Goal: Navigation & Orientation: Understand site structure

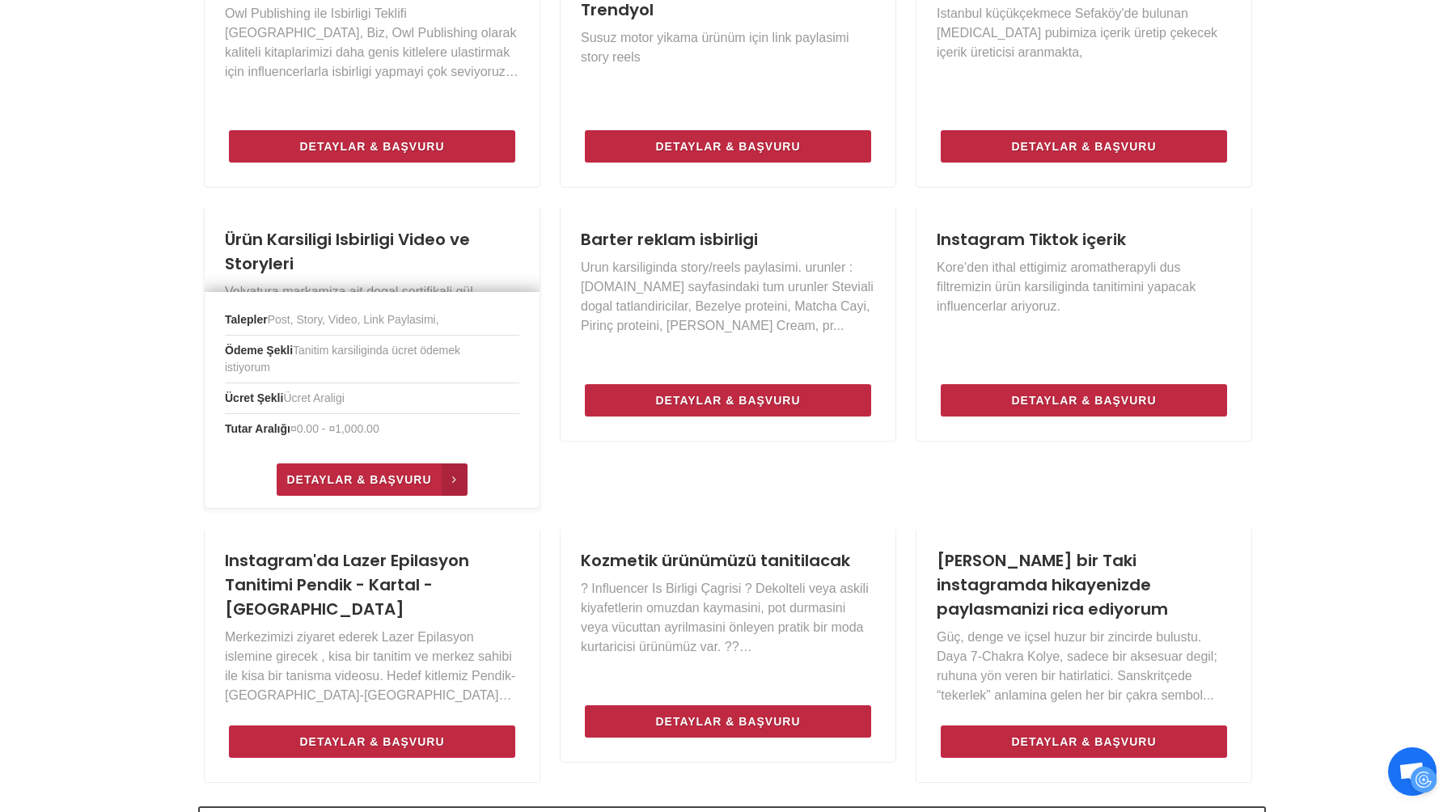
click at [393, 482] on span "Detaylar & Başvuru" at bounding box center [358, 480] width 145 height 19
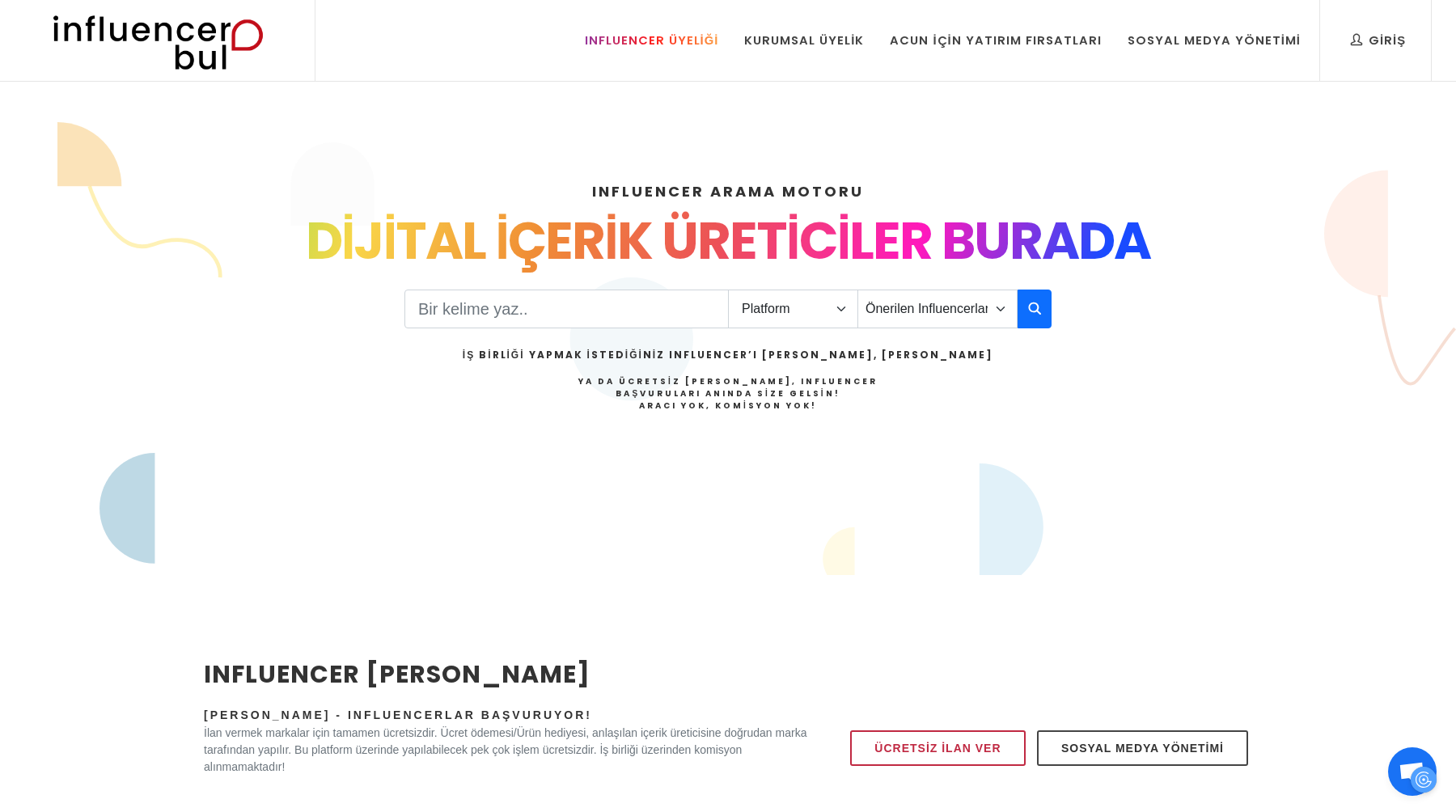
click at [658, 45] on div "Influencer Üyeliği" at bounding box center [652, 40] width 134 height 18
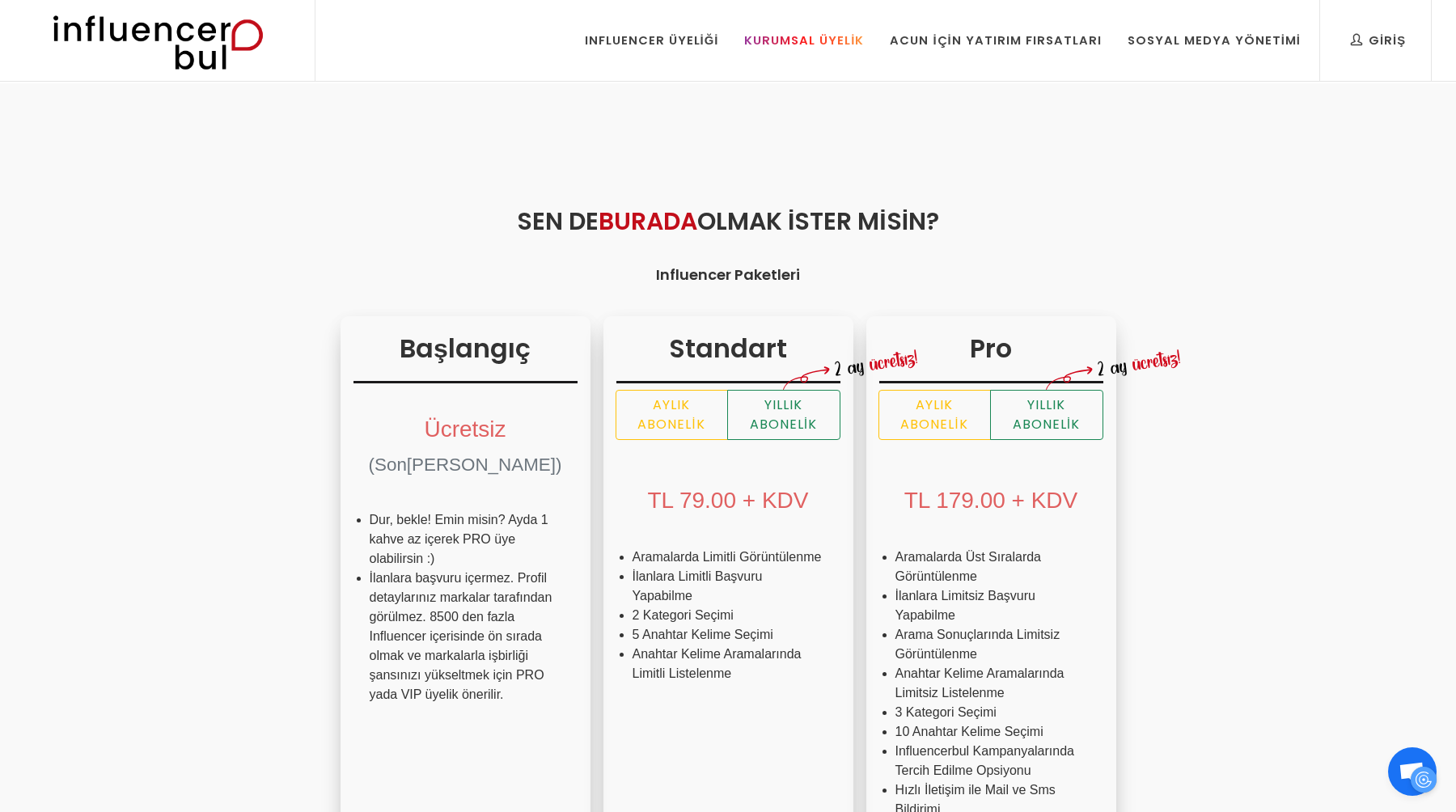
click at [806, 31] on link "Kurumsal Üyelik" at bounding box center [804, 40] width 144 height 81
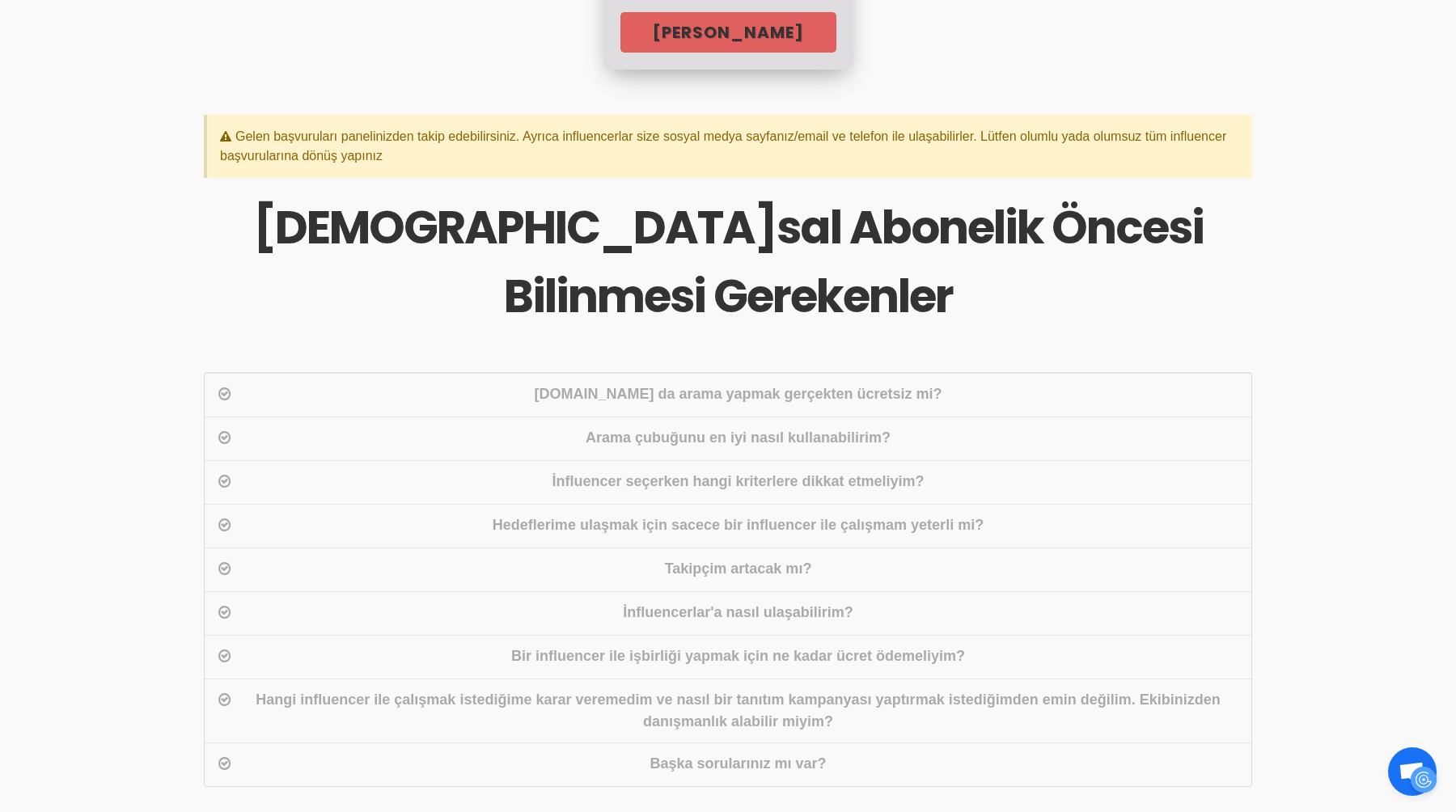
scroll to position [990, 0]
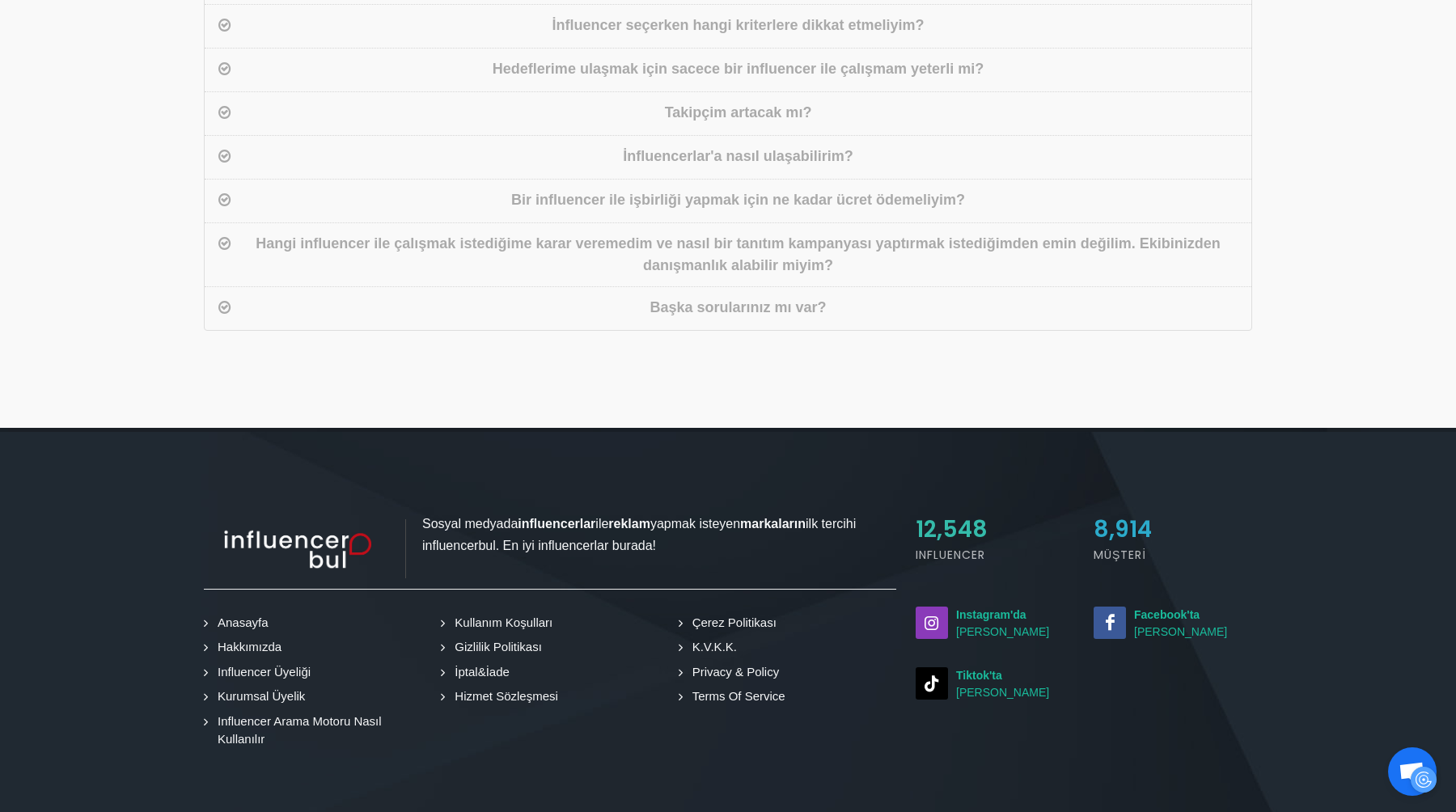
click at [766, 200] on div "Bir influencer ile işbirliği yapmak için ne kadar ücret ödemeliyim?" at bounding box center [737, 201] width 1007 height 23
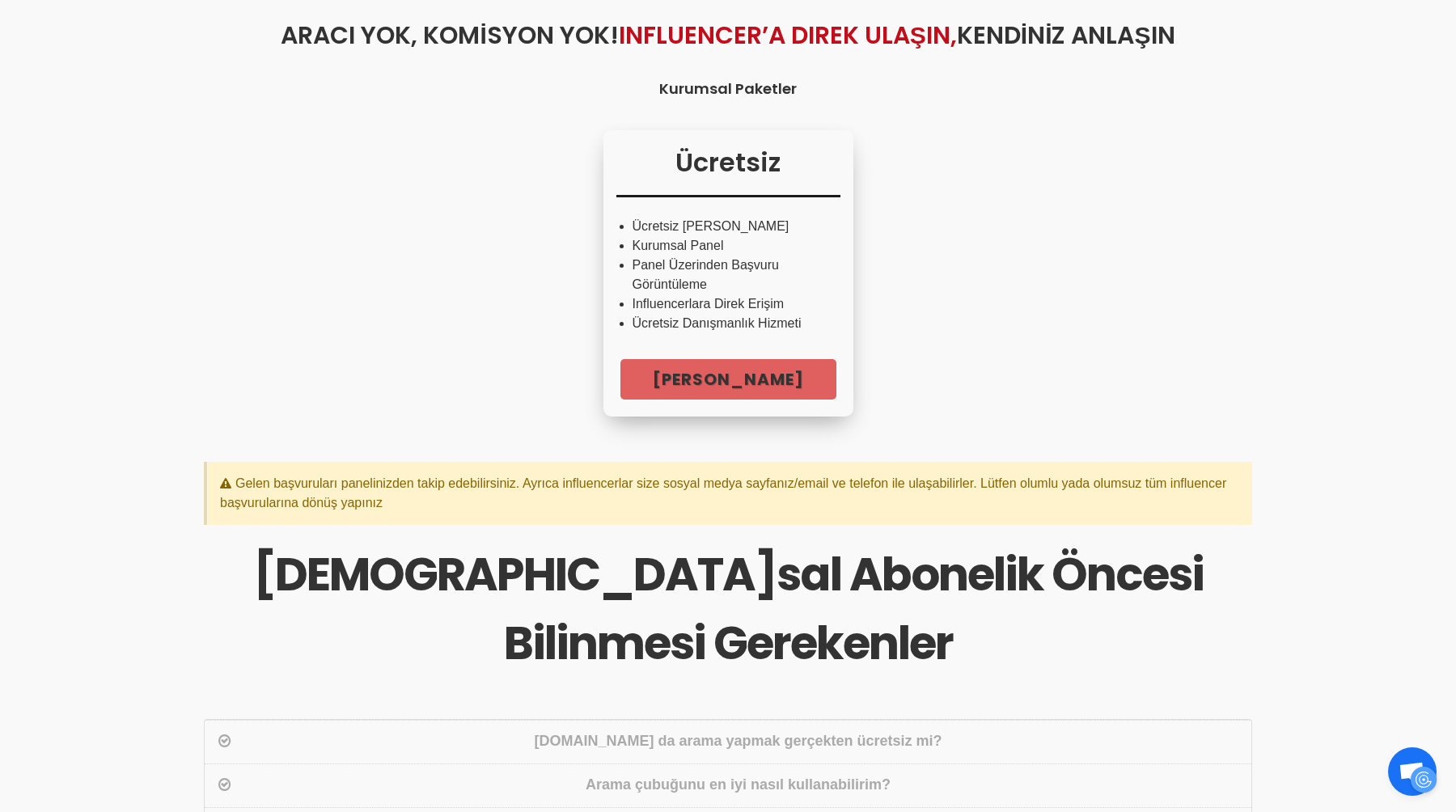
scroll to position [0, 0]
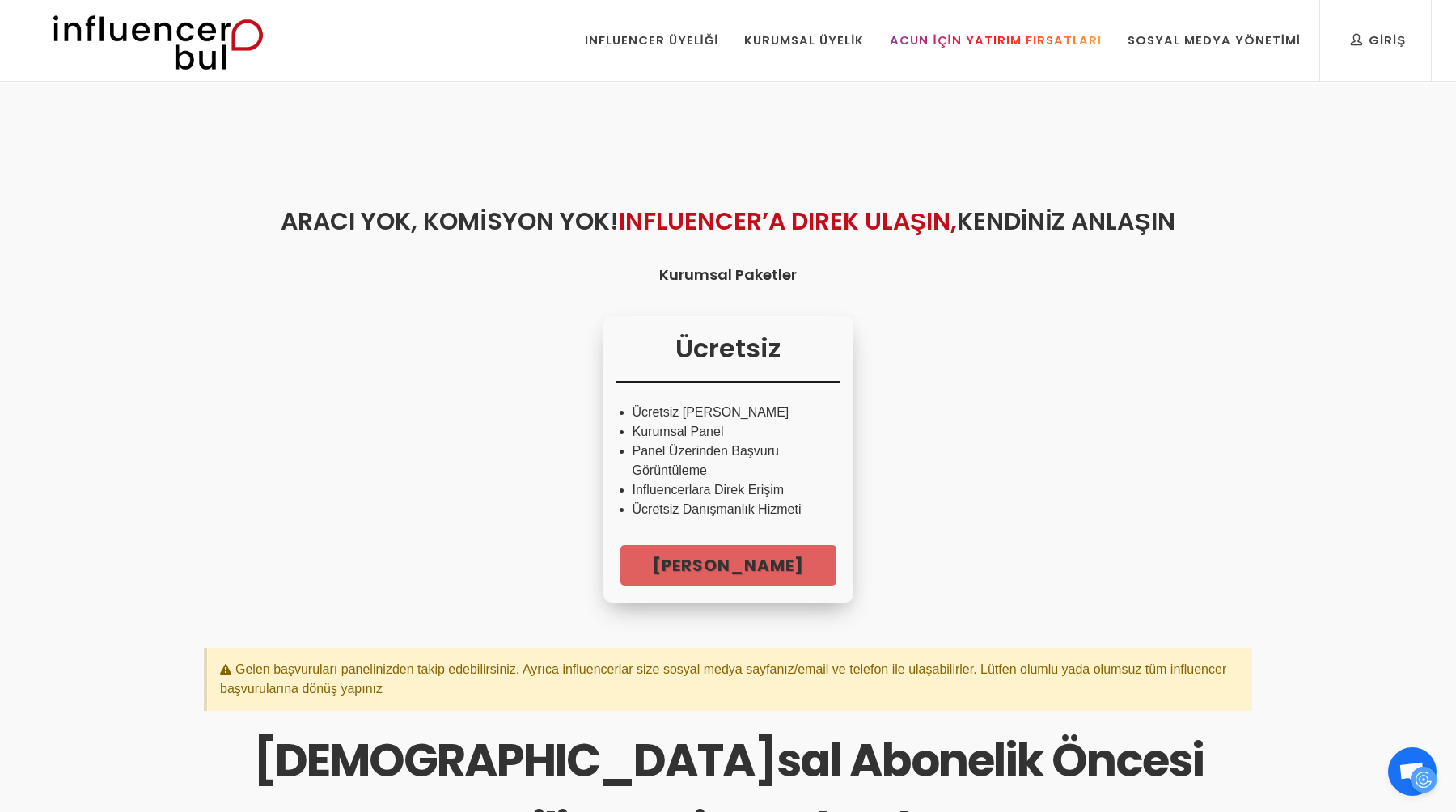
click at [945, 38] on div "Acun İçin Yatırım Fırsatları" at bounding box center [995, 40] width 211 height 18
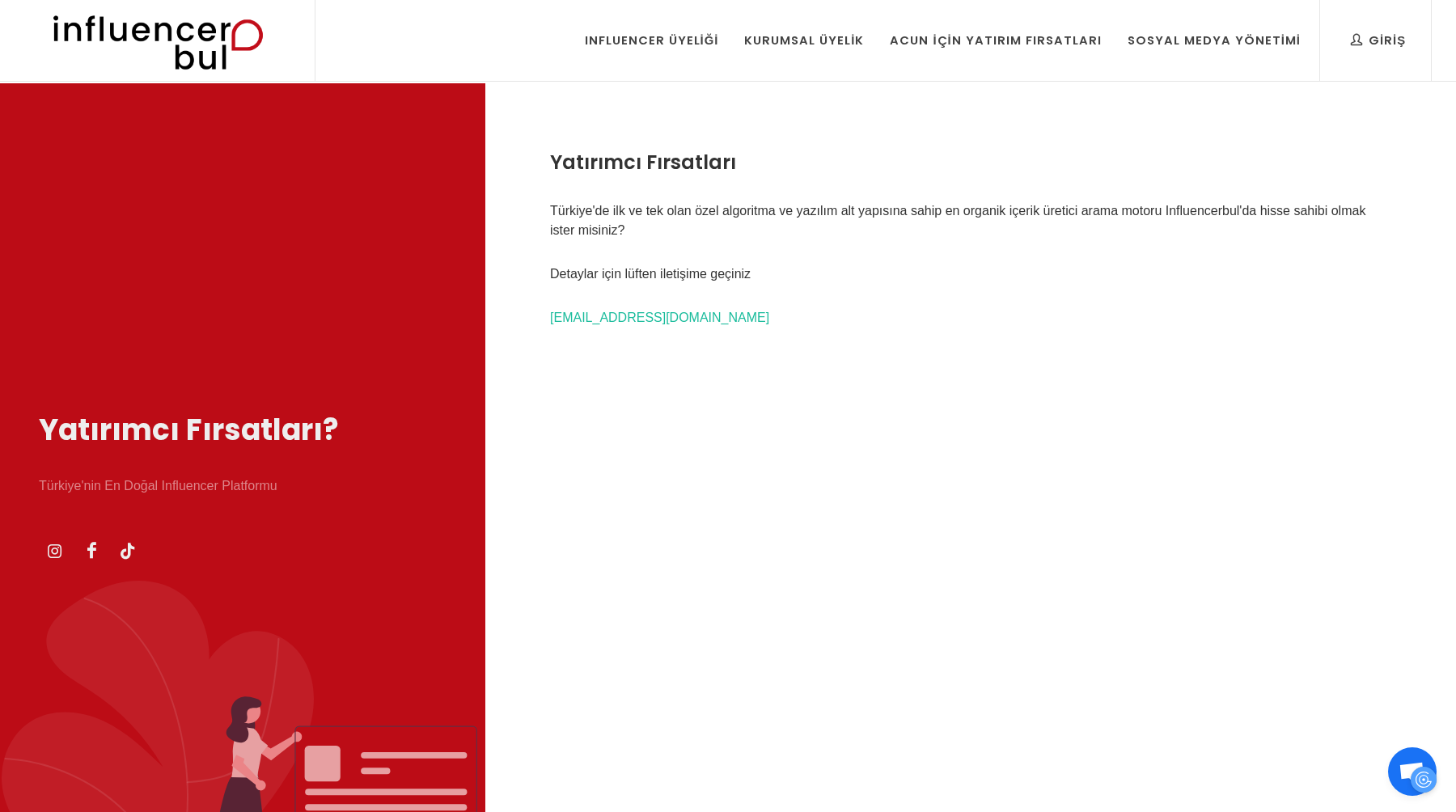
click at [703, 275] on p "Detaylar için lüften iletişime geçiniz" at bounding box center [970, 275] width 842 height 19
click at [798, 260] on div "Yatırımcı Fırsatları Türkiye'de ilk ve tek olan özel algoritma ve yazılım alt y…" at bounding box center [971, 490] width 971 height 812
click at [1194, 36] on div "Sosyal Medya Yönetimi" at bounding box center [1214, 40] width 173 height 18
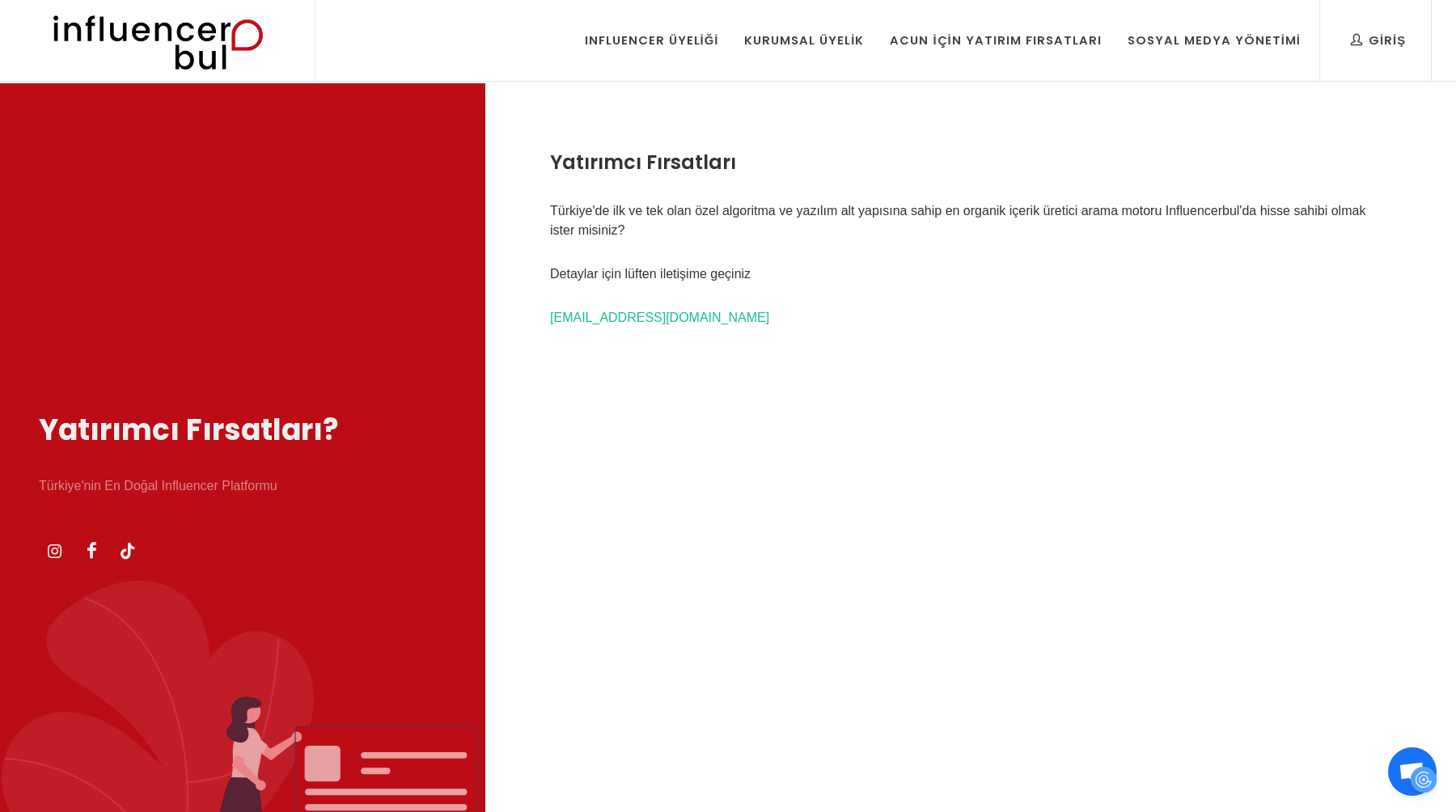
click at [0, 0] on img at bounding box center [0, 0] width 0 height 0
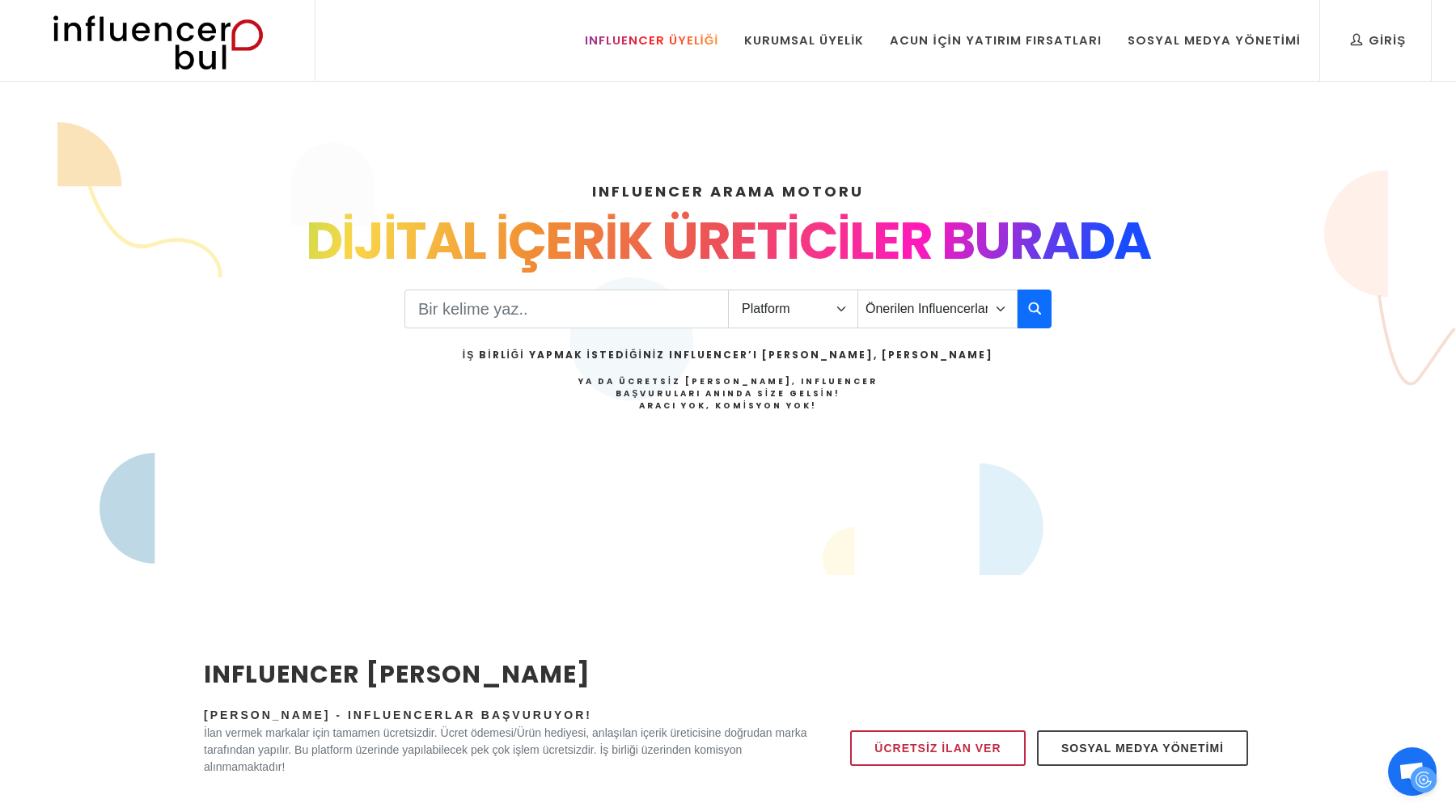
click at [719, 38] on div "Influencer Üyeliği" at bounding box center [652, 40] width 134 height 18
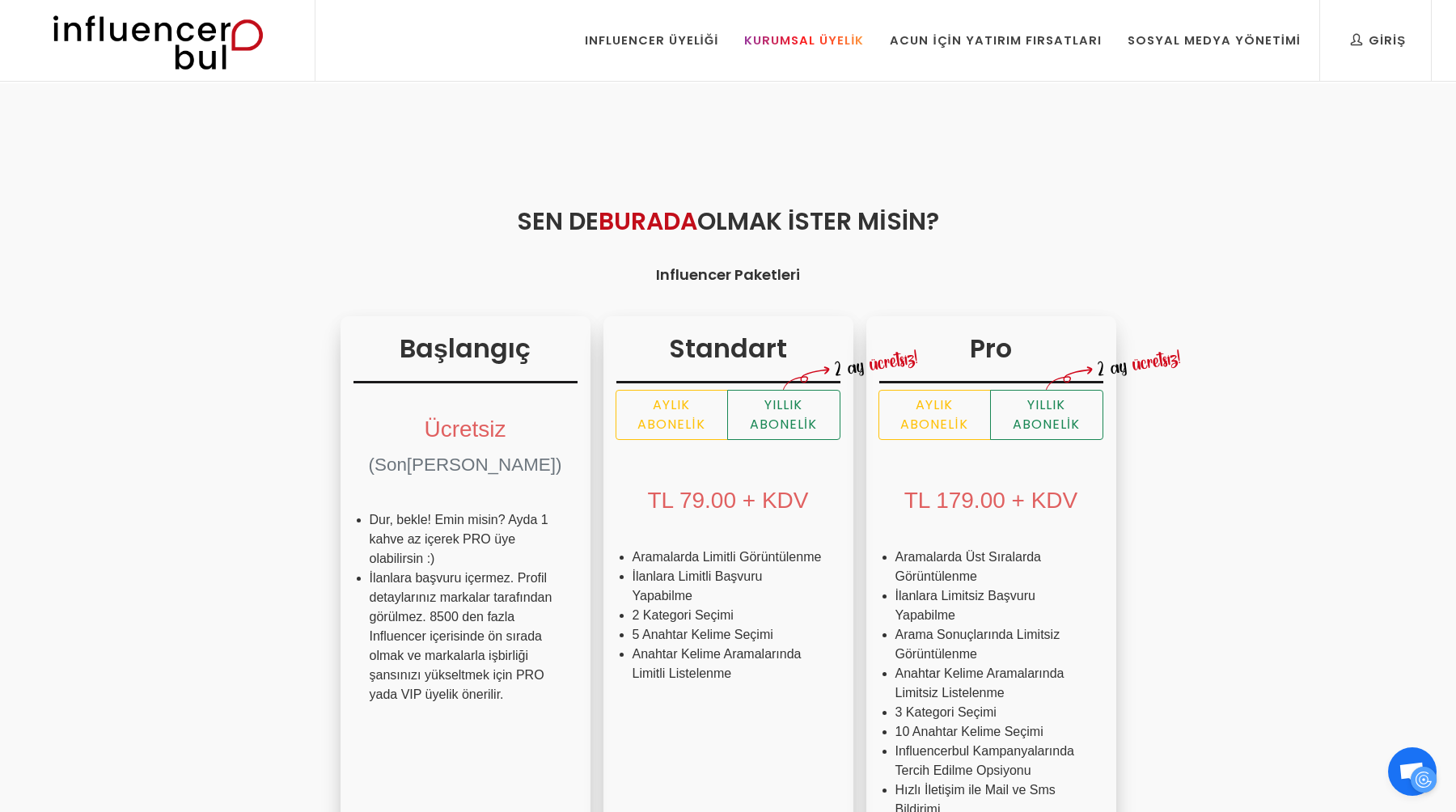
click at [802, 34] on div "Kurumsal Üyelik" at bounding box center [803, 40] width 120 height 18
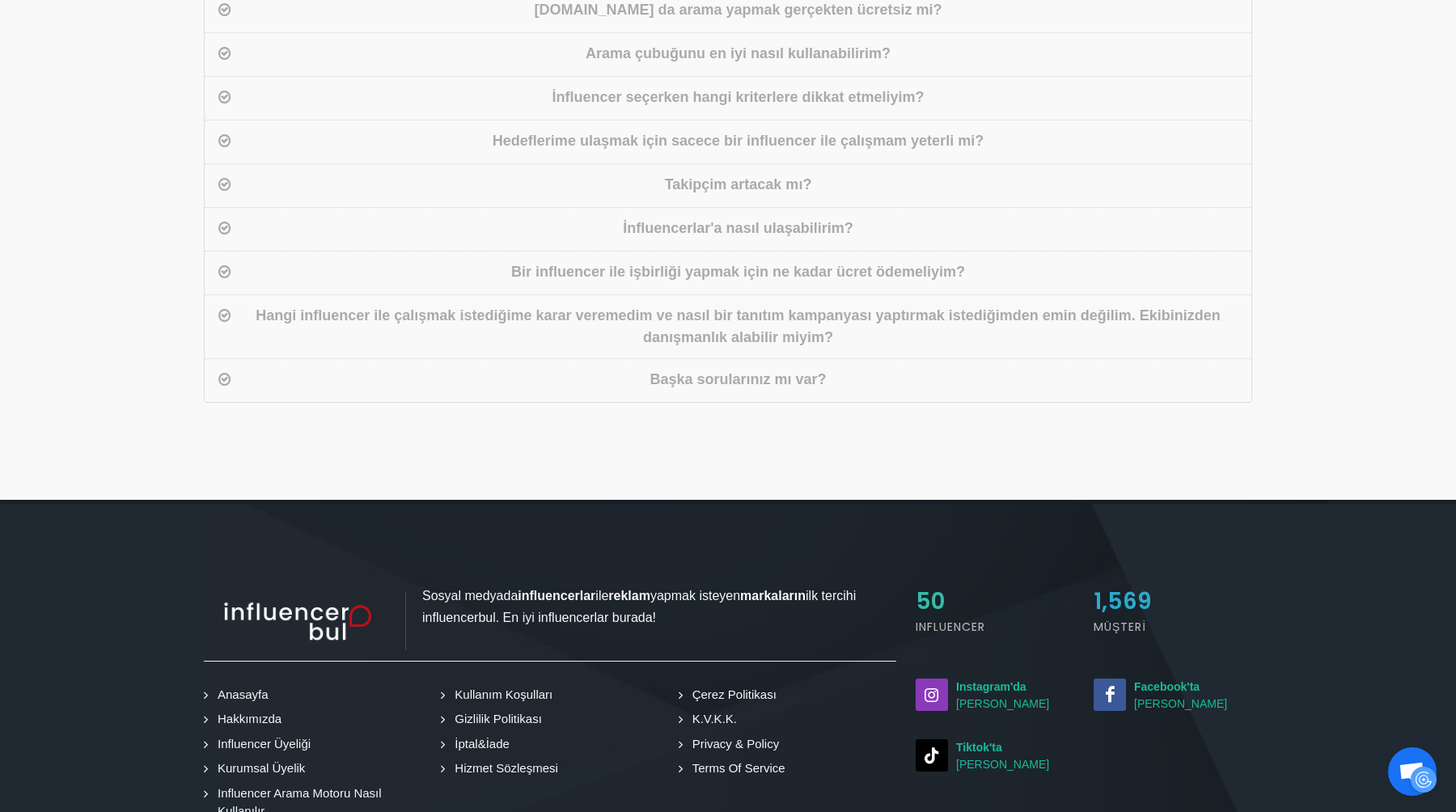
scroll to position [1110, 0]
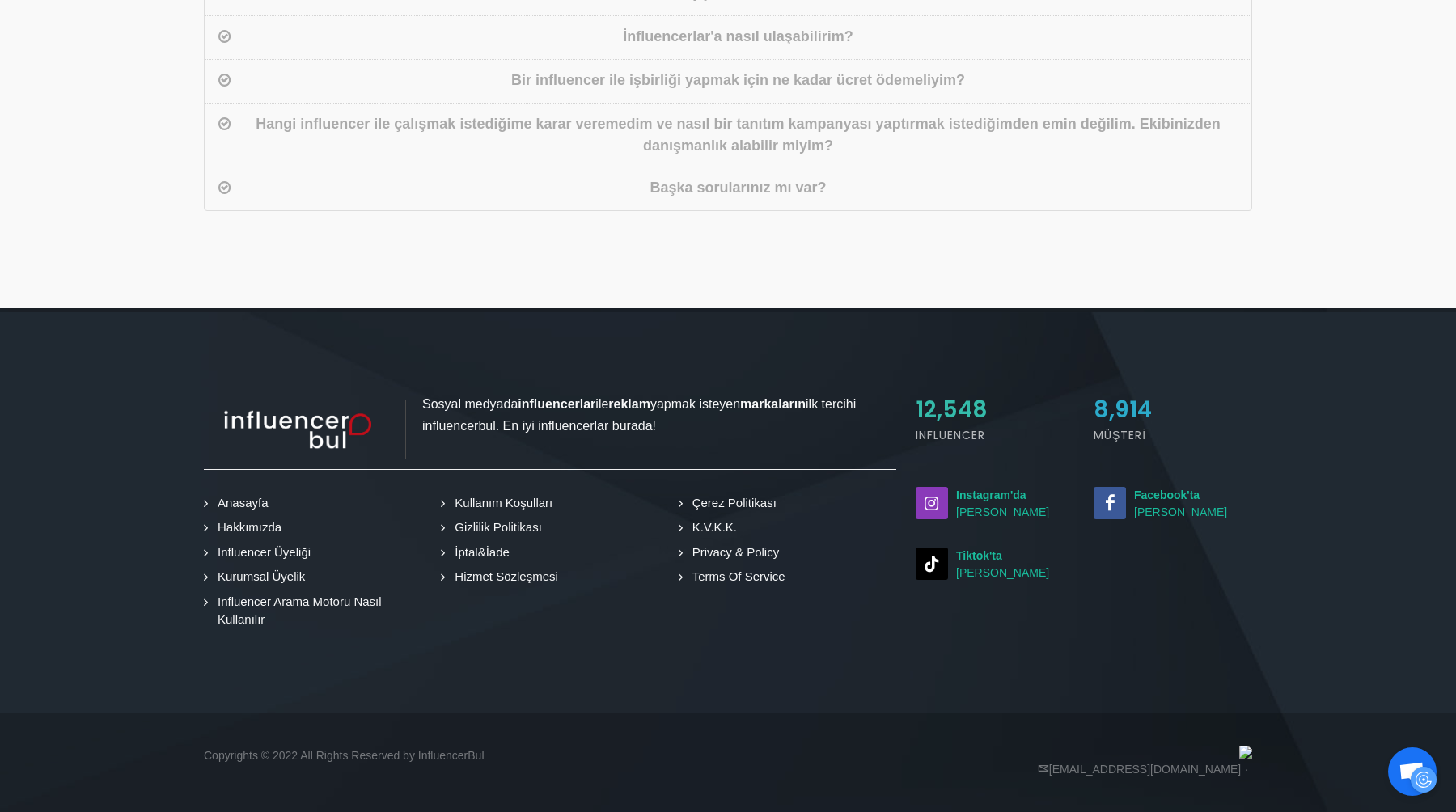
click at [568, 574] on li "Hizmet Sözleşmesi" at bounding box center [549, 577] width 218 height 25
click at [549, 574] on link "Hizmet Sözleşmesi" at bounding box center [503, 577] width 116 height 18
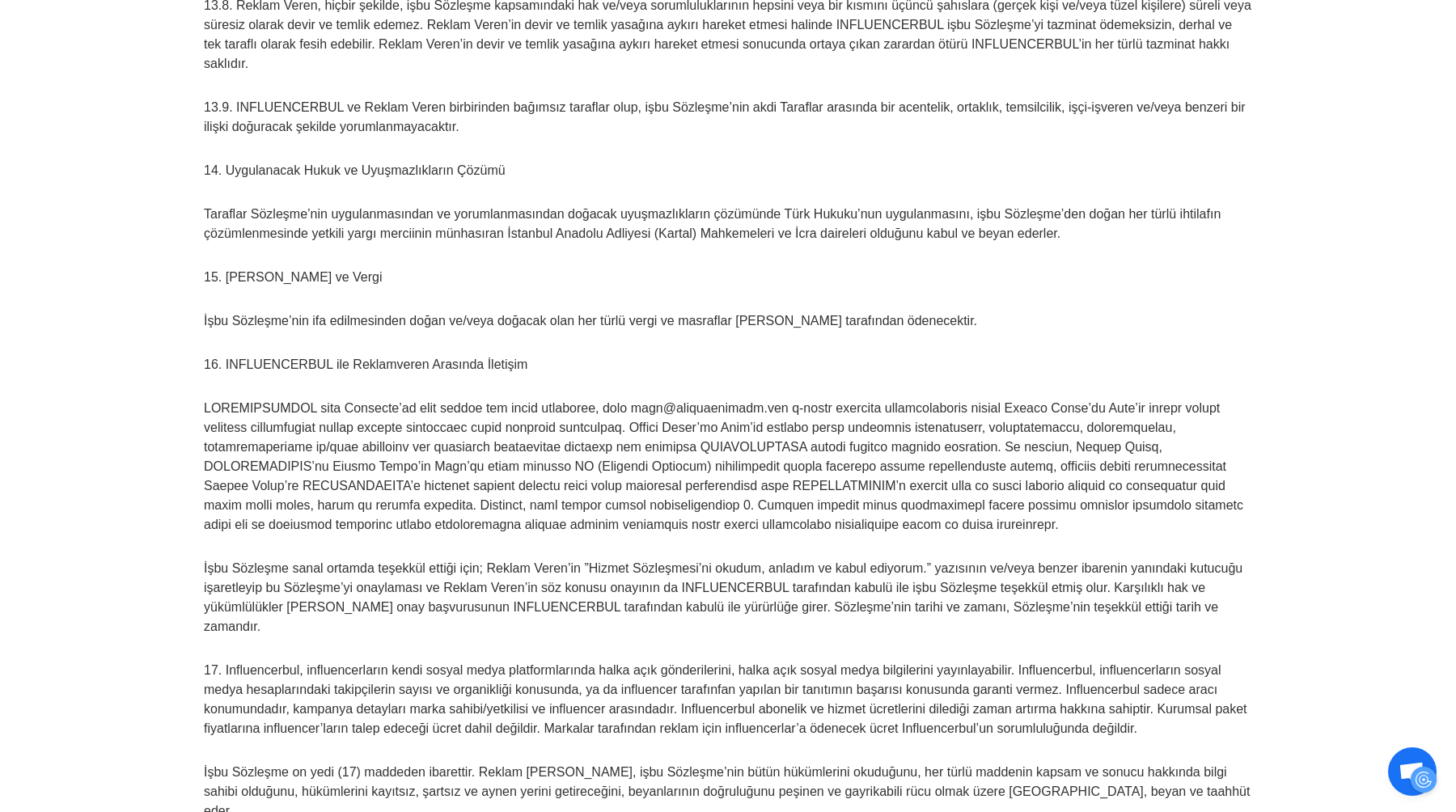
scroll to position [9637, 0]
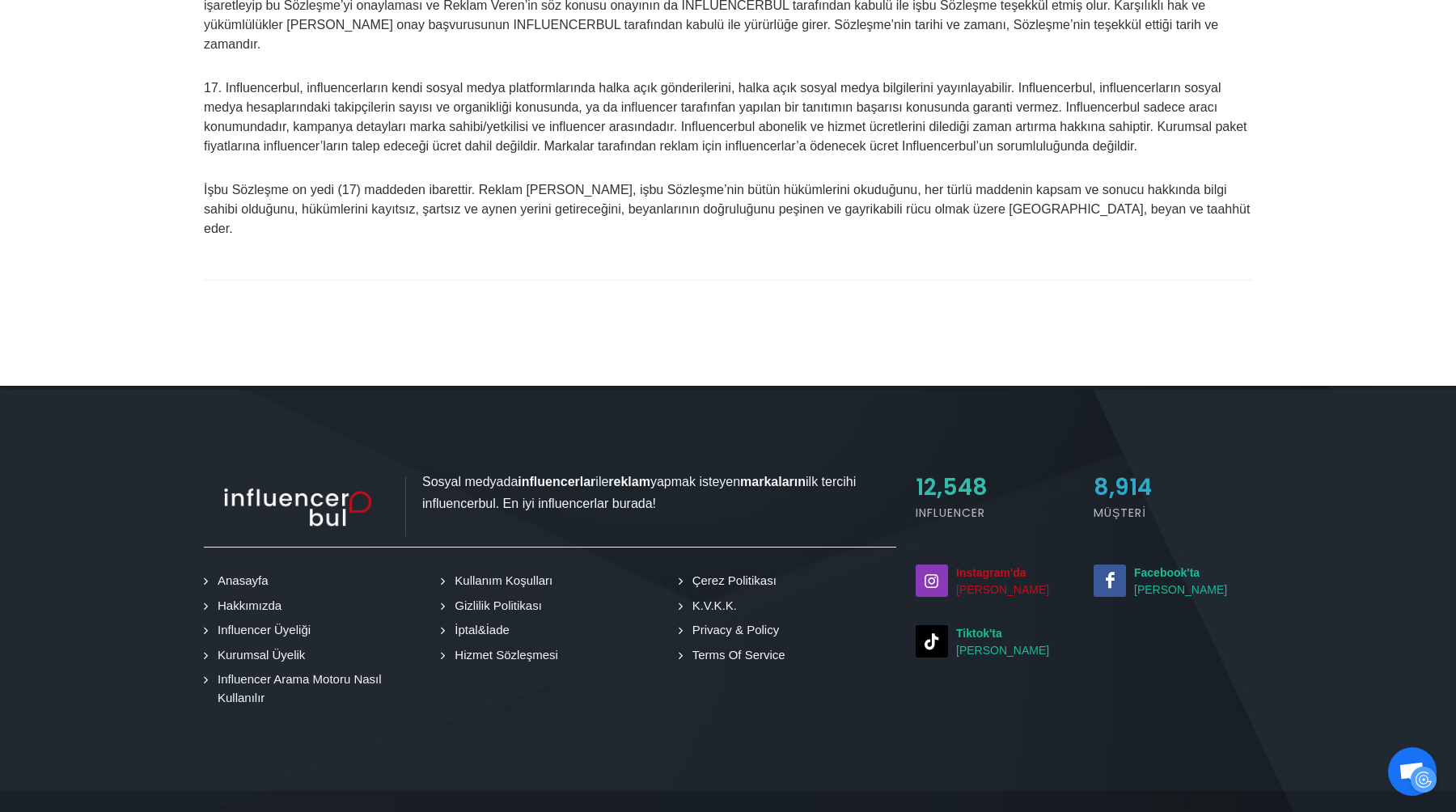
click at [987, 566] on strong "Instagram'da" at bounding box center [991, 572] width 70 height 12
